Goal: Check status

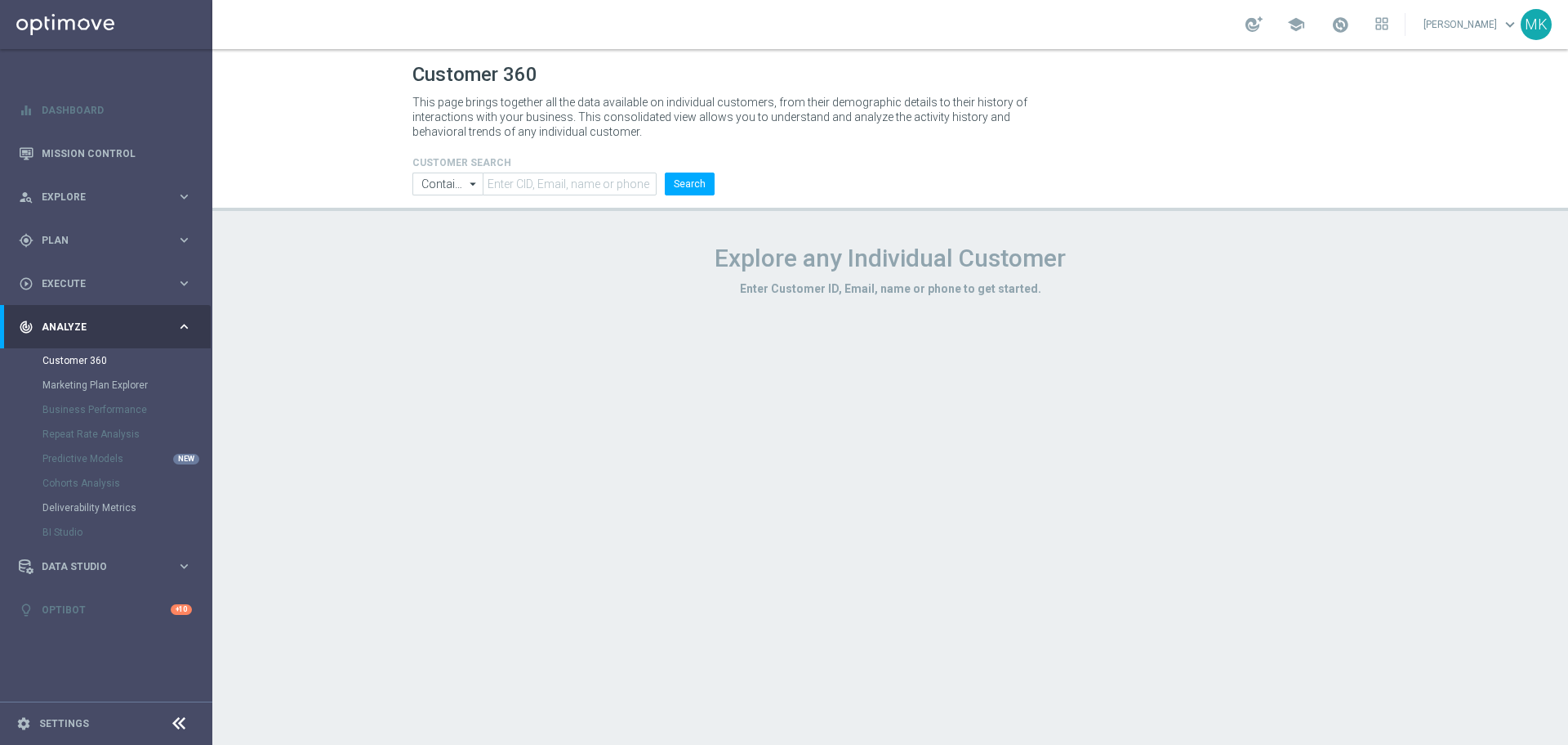
click at [566, 200] on header "Customer 360 This page brings together all the data available on individual cus…" at bounding box center [890, 130] width 1356 height 162
click at [573, 178] on input "text" at bounding box center [570, 184] width 174 height 23
paste input "1752751"
type input "1752751"
click at [677, 182] on button "Search" at bounding box center [689, 184] width 50 height 23
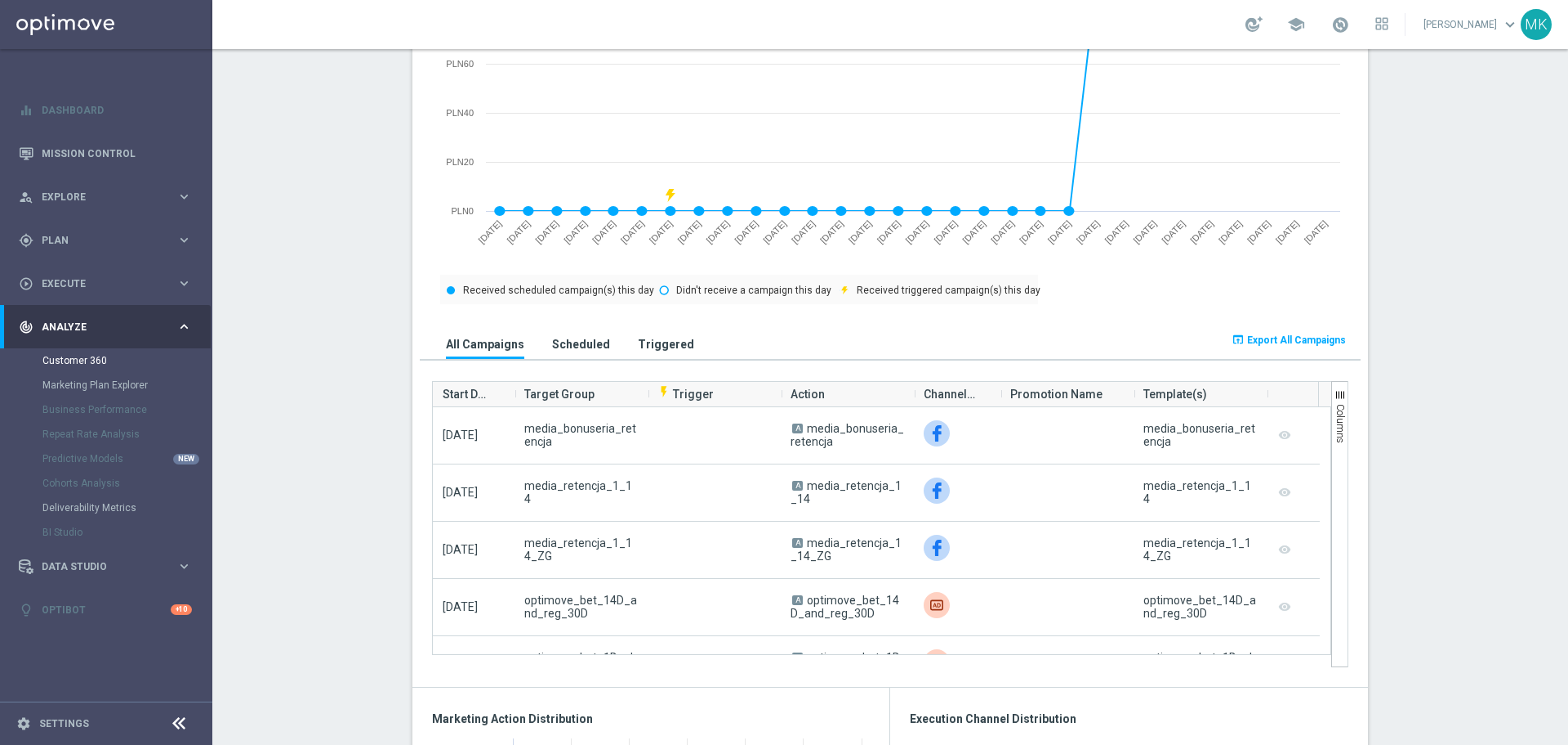
click at [598, 357] on button "Scheduled" at bounding box center [581, 344] width 66 height 30
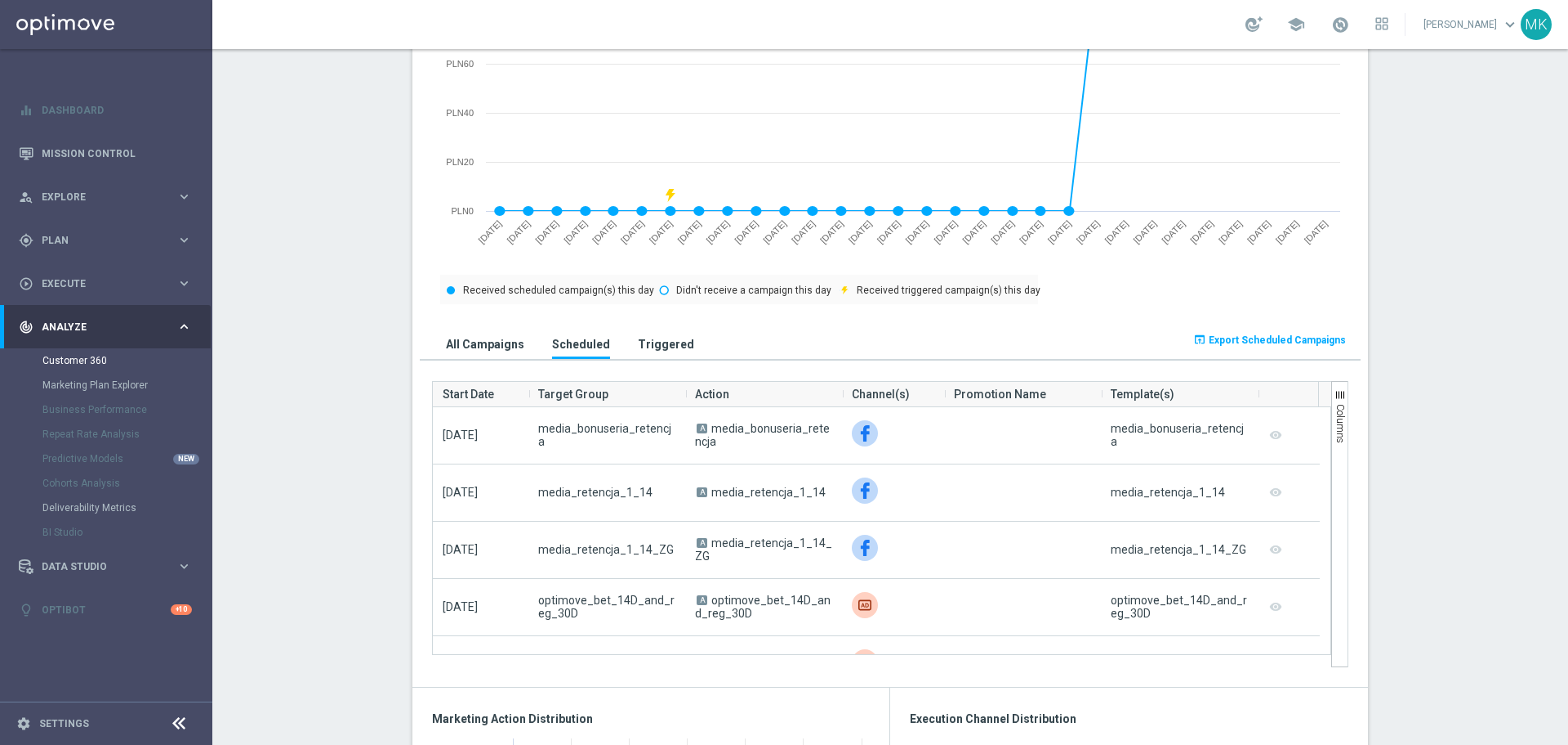
click at [638, 352] on h3 "Triggered" at bounding box center [666, 344] width 56 height 15
